Goal: Task Accomplishment & Management: Use online tool/utility

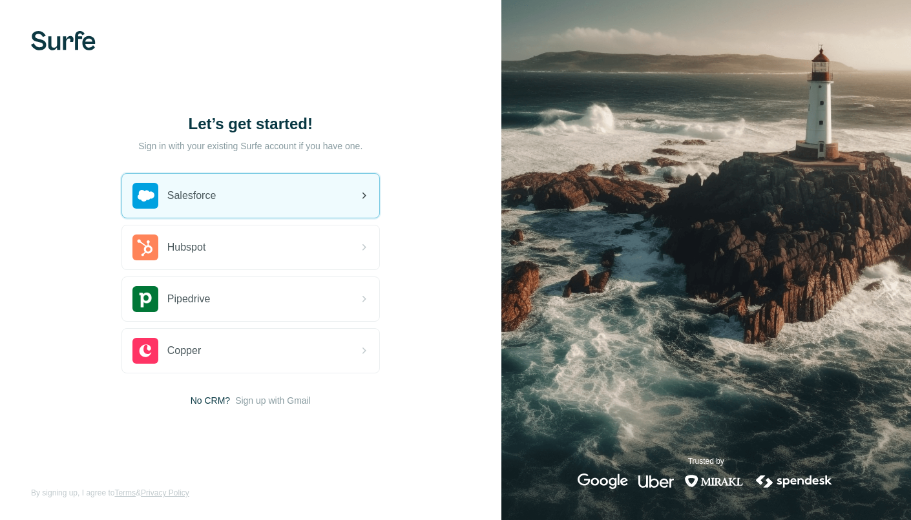
click at [280, 194] on div "Salesforce" at bounding box center [250, 196] width 257 height 44
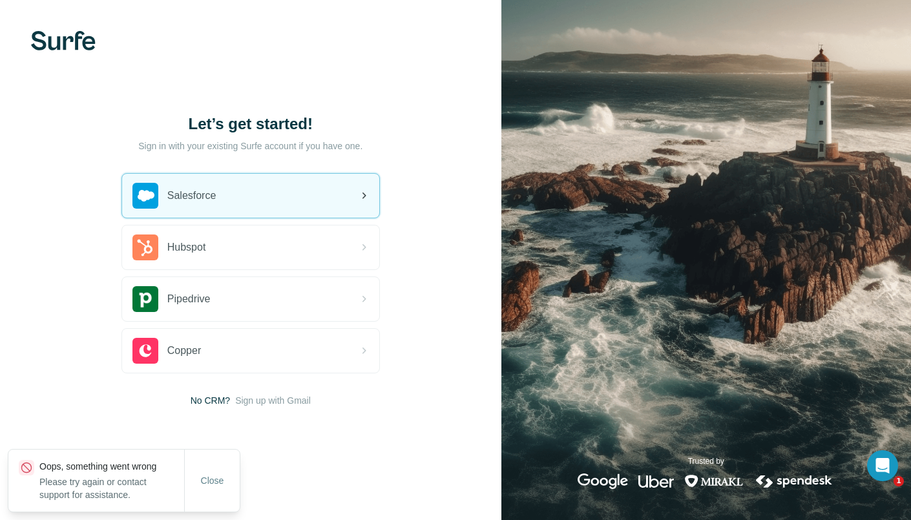
click at [211, 190] on span "Salesforce" at bounding box center [191, 196] width 49 height 16
